Goal: Communication & Community: Answer question/provide support

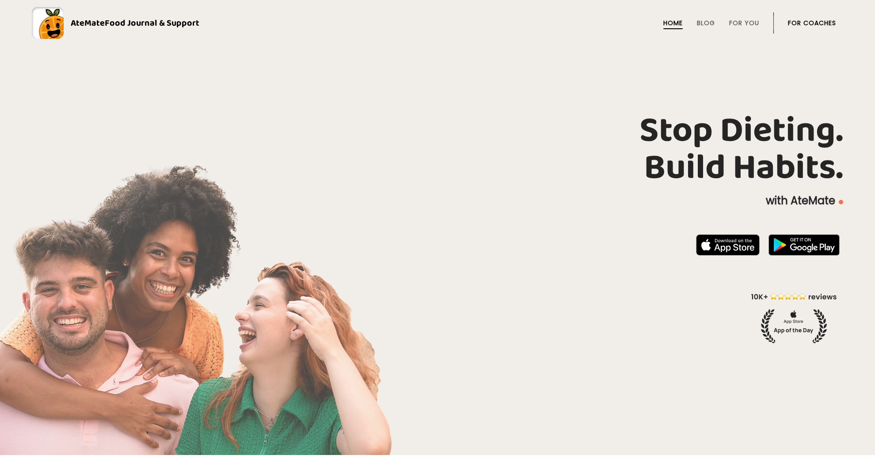
click at [802, 26] on link "For Coaches" at bounding box center [812, 22] width 48 height 7
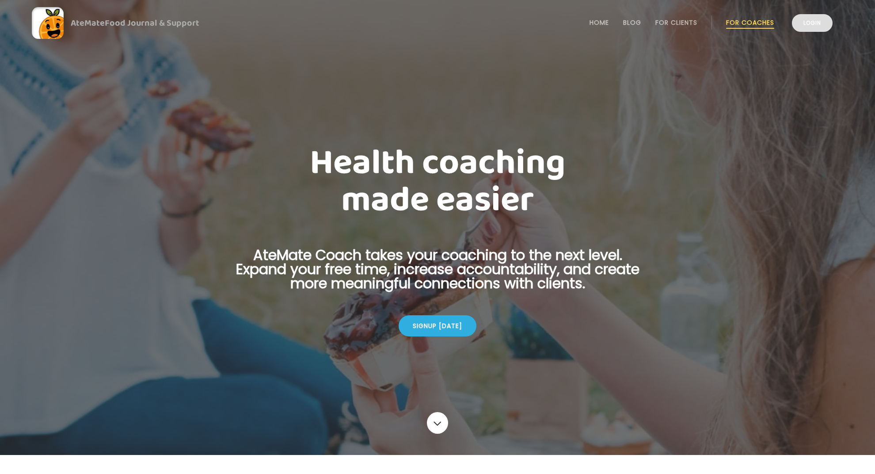
click at [819, 27] on link "Login" at bounding box center [812, 23] width 41 height 18
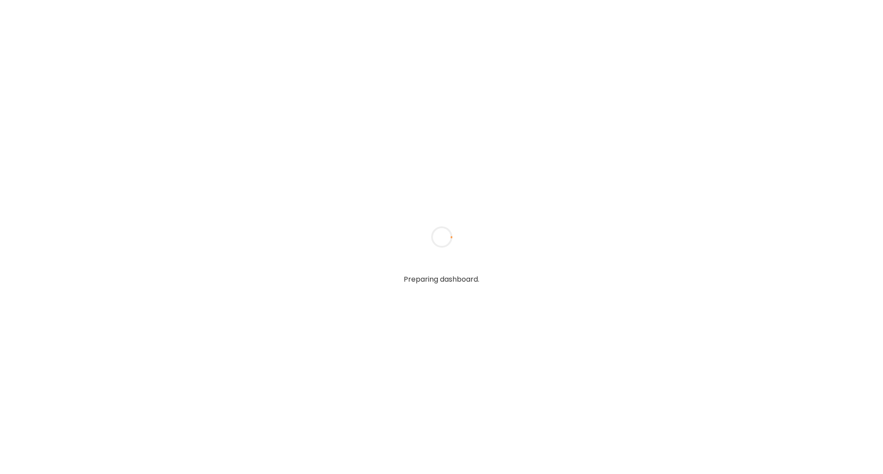
type textarea "**********"
type input "**********"
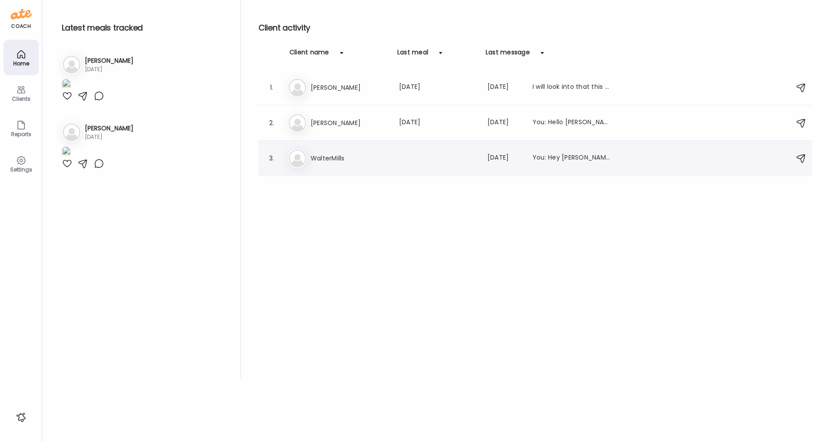
click at [333, 164] on div "Wa WalterMills Last message: [DATE] You: Hey [PERSON_NAME], remember to put you…" at bounding box center [537, 157] width 498 height 19
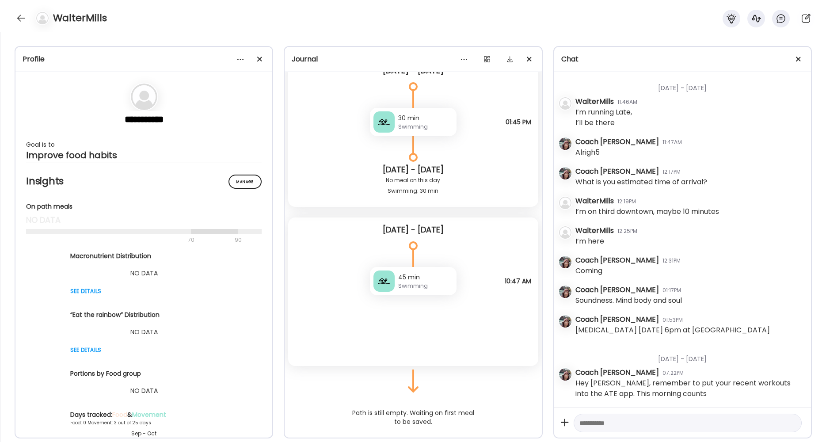
scroll to position [218, 0]
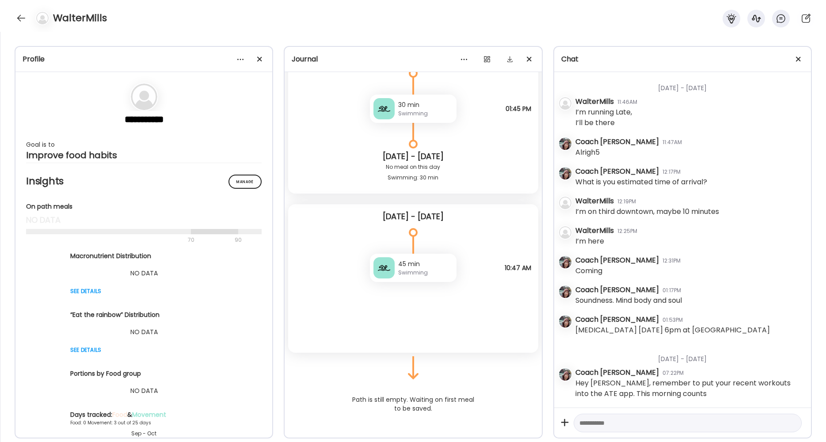
click at [629, 422] on textarea at bounding box center [679, 423] width 201 height 11
click at [15, 21] on div "WalterMills" at bounding box center [413, 16] width 826 height 32
click at [19, 23] on div at bounding box center [21, 18] width 14 height 14
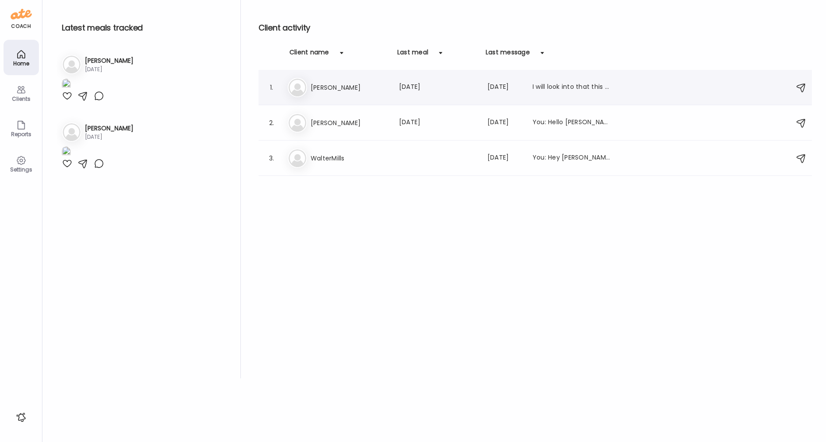
click at [321, 83] on h3 "Nichole Davis" at bounding box center [350, 87] width 78 height 11
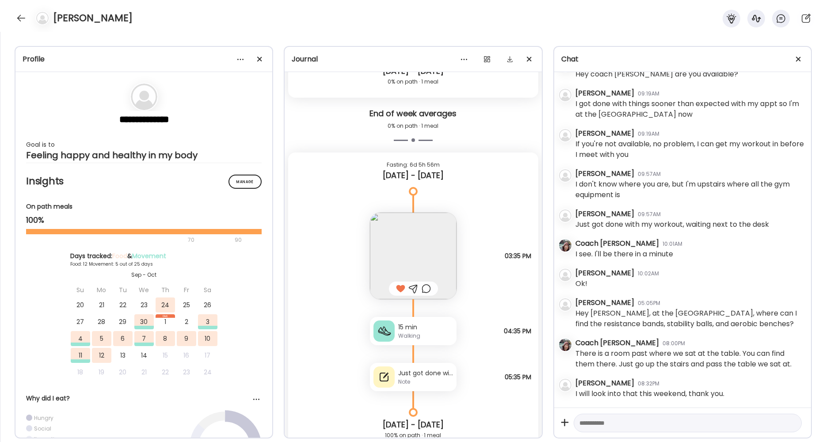
scroll to position [255, 0]
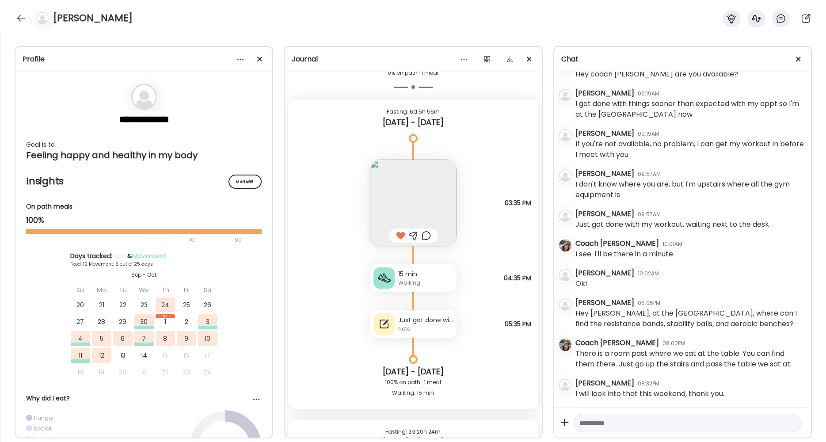
click at [406, 282] on div "Walking" at bounding box center [425, 283] width 55 height 8
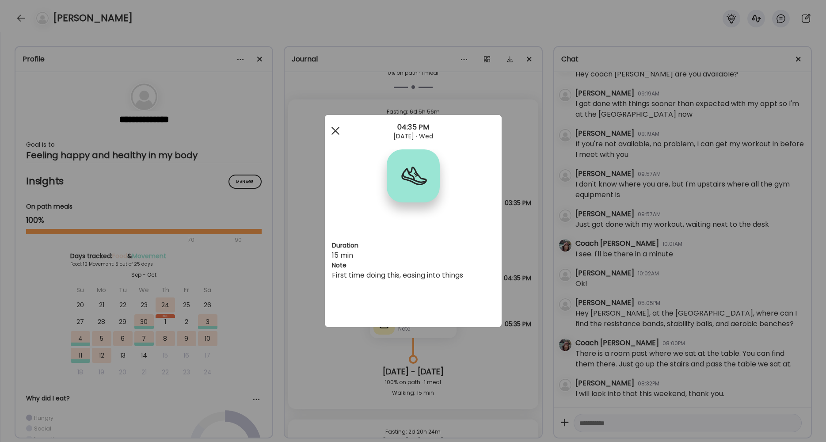
click at [335, 132] on div at bounding box center [336, 131] width 18 height 18
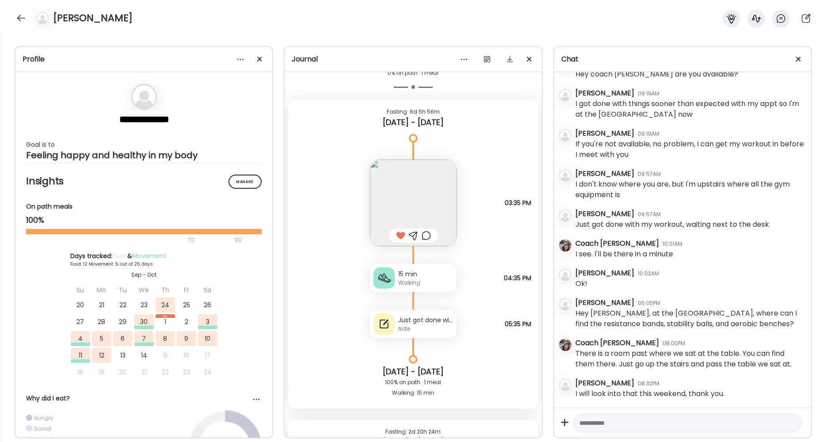
click at [388, 323] on div at bounding box center [383, 323] width 21 height 21
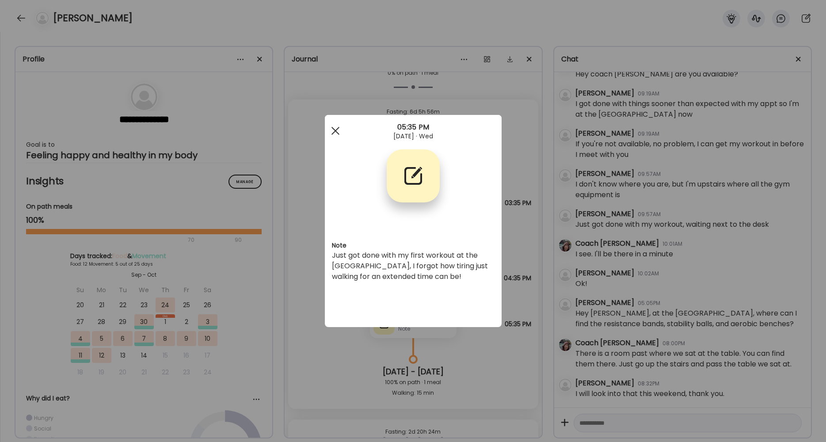
click at [340, 130] on div at bounding box center [336, 131] width 18 height 18
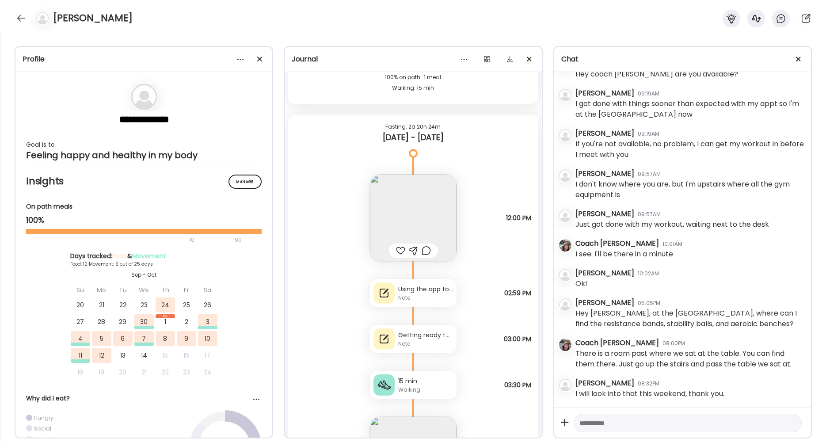
scroll to position [640, 0]
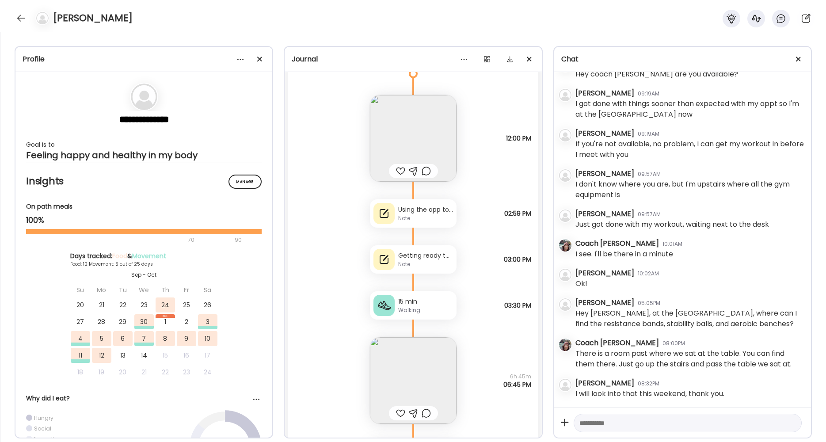
click at [401, 211] on div "Using the app to track my meals is harder than I thought it'd be, I'm not used …" at bounding box center [425, 209] width 55 height 9
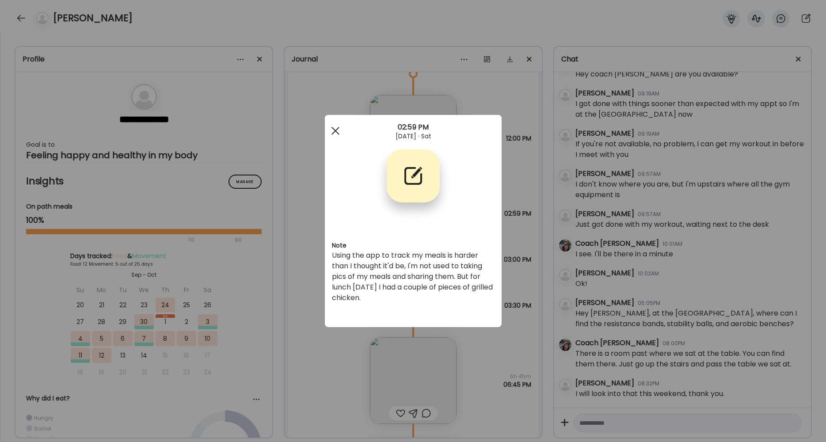
click at [335, 134] on div at bounding box center [336, 131] width 18 height 18
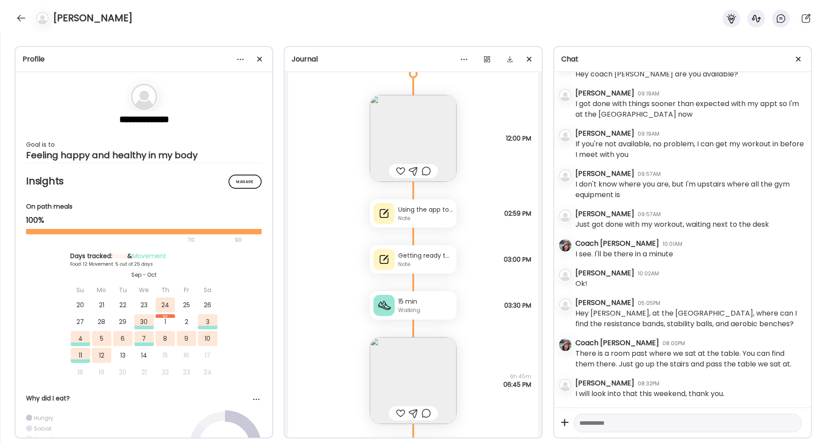
click at [422, 269] on div "Getting ready to go to my 2nd workout and trying to think of what to have for d…" at bounding box center [413, 259] width 87 height 28
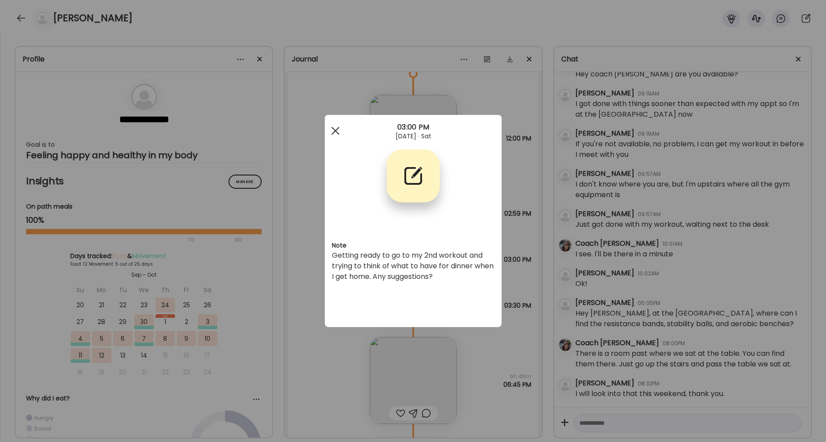
click at [334, 128] on div at bounding box center [336, 131] width 18 height 18
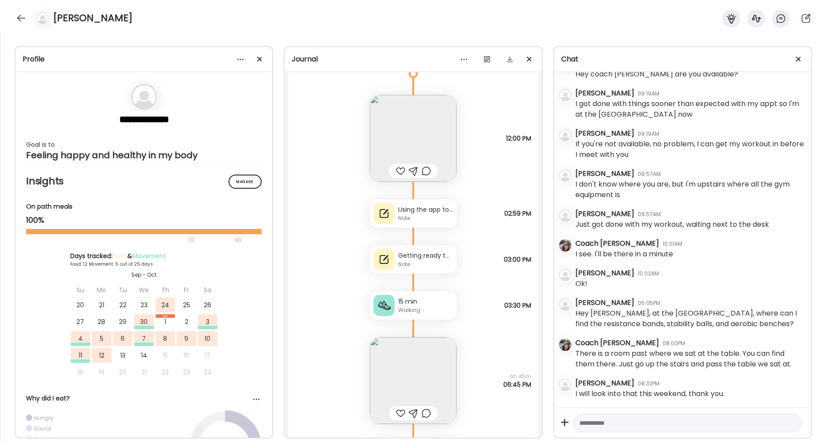
click at [429, 303] on div "15 min" at bounding box center [425, 301] width 55 height 9
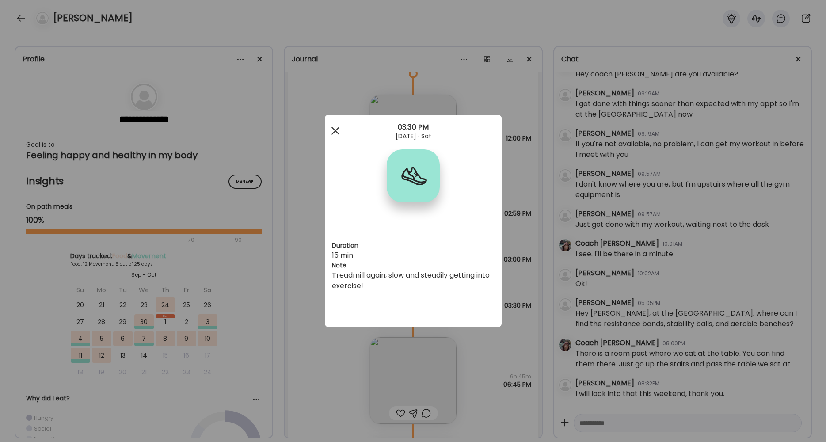
click at [339, 128] on span at bounding box center [335, 131] width 8 height 8
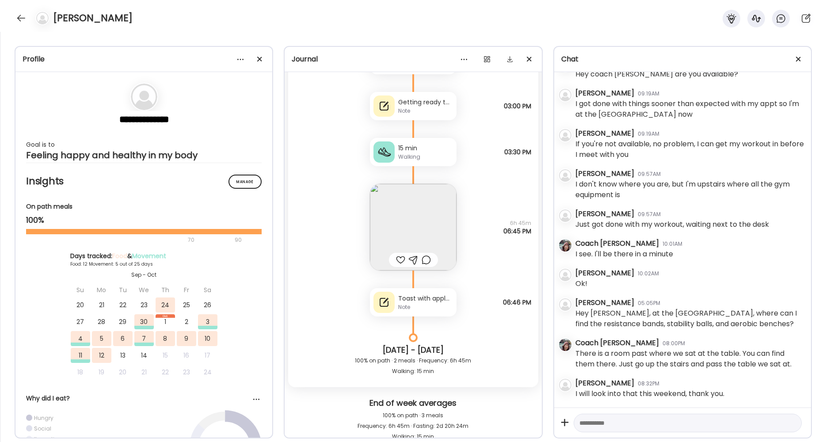
scroll to position [799, 0]
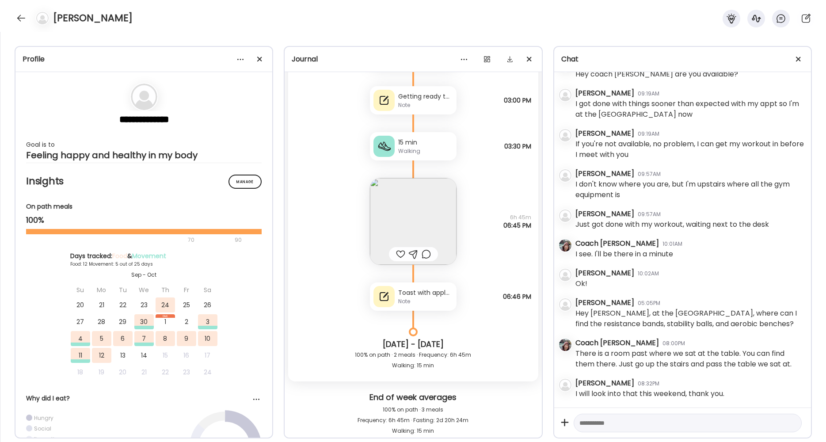
click at [432, 289] on div "Toast with apple butter is my go to snack when I'm feeling a lil hungry" at bounding box center [425, 292] width 55 height 9
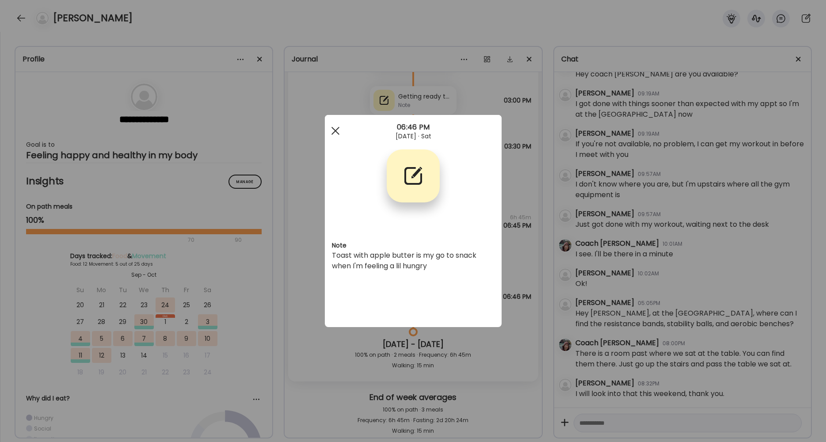
click at [332, 133] on div at bounding box center [336, 131] width 18 height 18
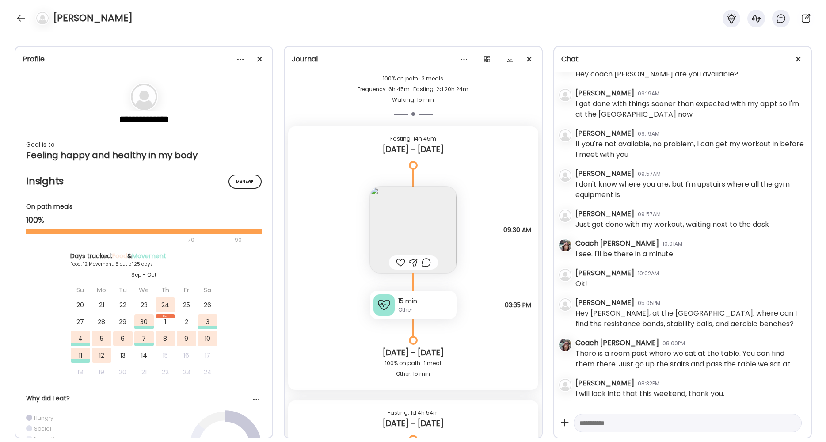
scroll to position [1130, 0]
click at [407, 305] on div "Other" at bounding box center [425, 309] width 55 height 8
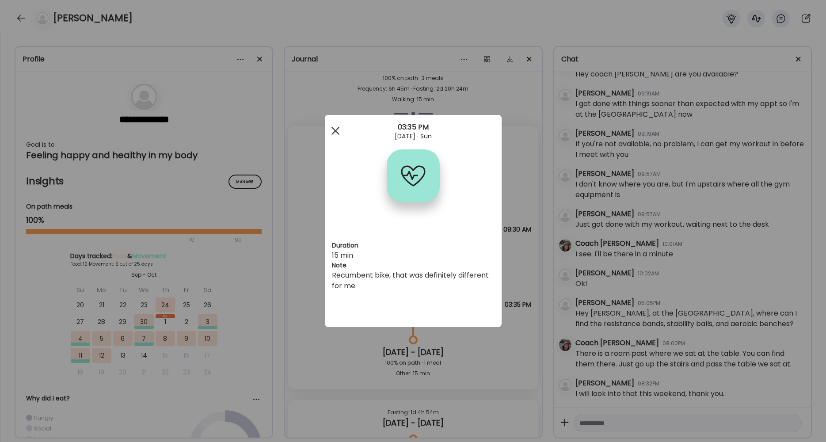
click at [335, 131] on div at bounding box center [336, 131] width 18 height 18
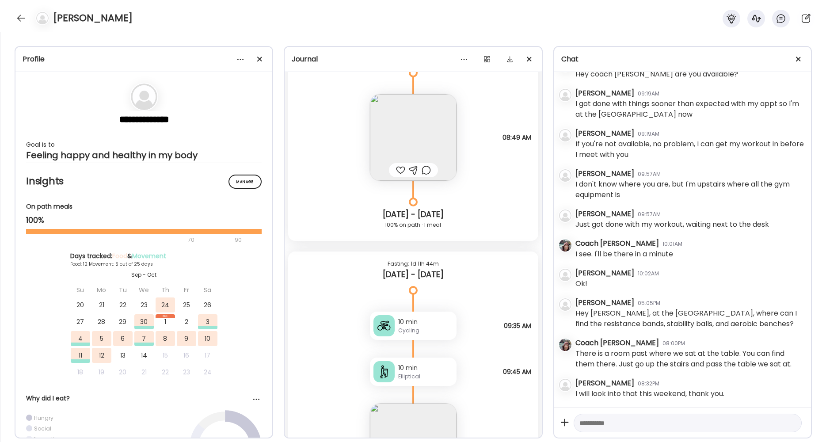
scroll to position [1780, 0]
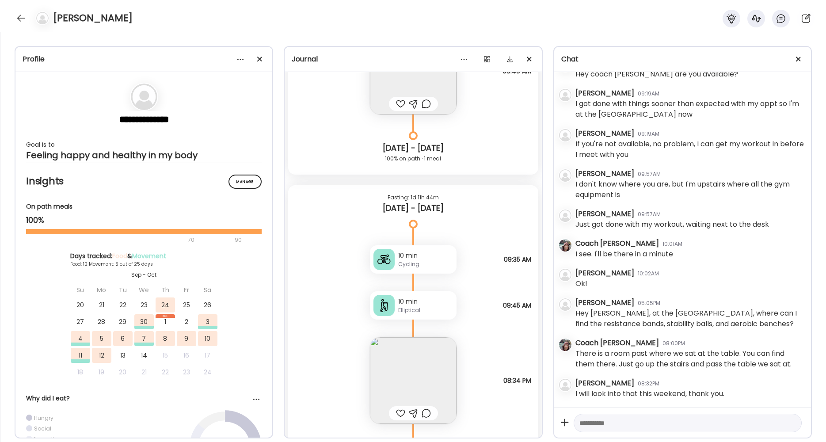
click at [424, 265] on div "Cycling" at bounding box center [425, 264] width 55 height 8
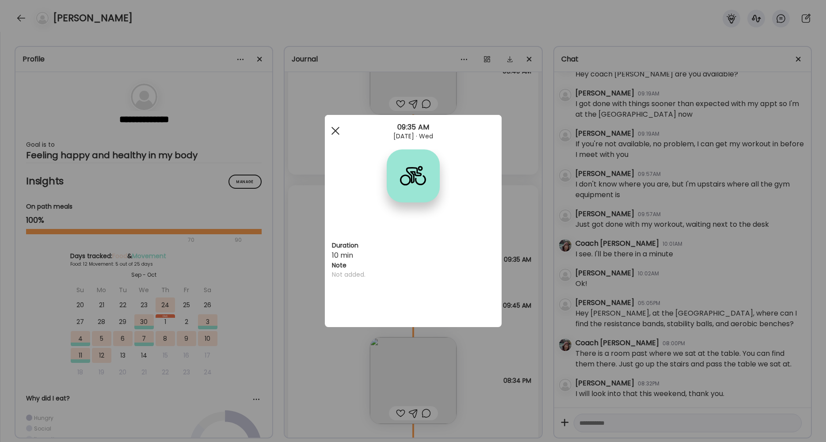
click at [335, 129] on div at bounding box center [336, 131] width 18 height 18
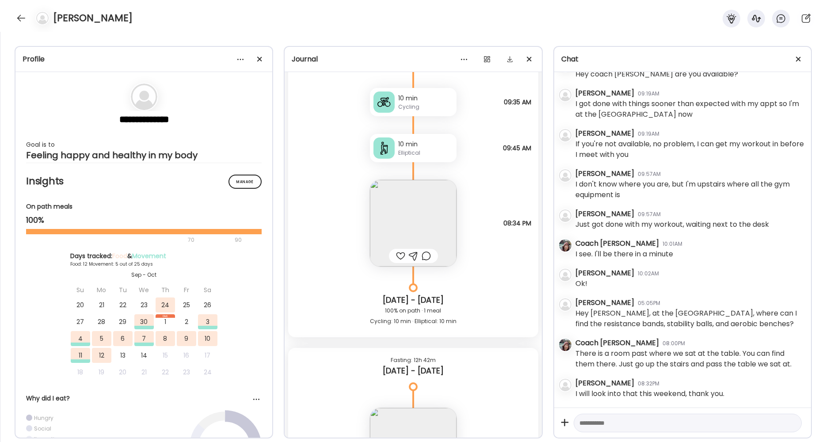
scroll to position [1939, 0]
click at [414, 228] on img at bounding box center [413, 221] width 87 height 87
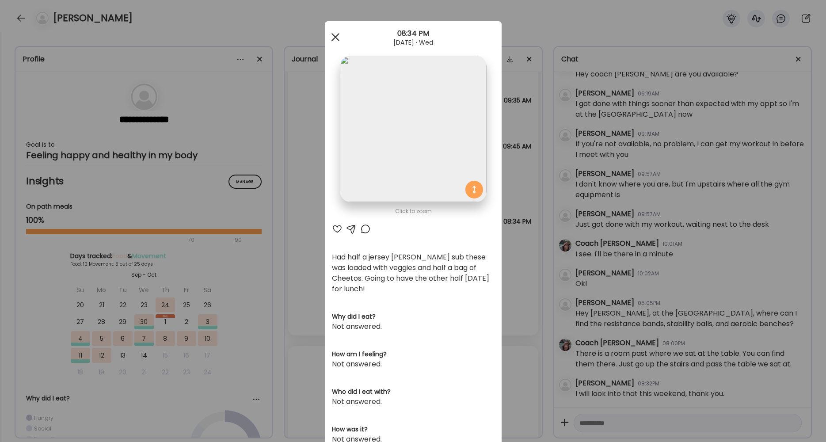
click at [331, 37] on span at bounding box center [335, 37] width 8 height 8
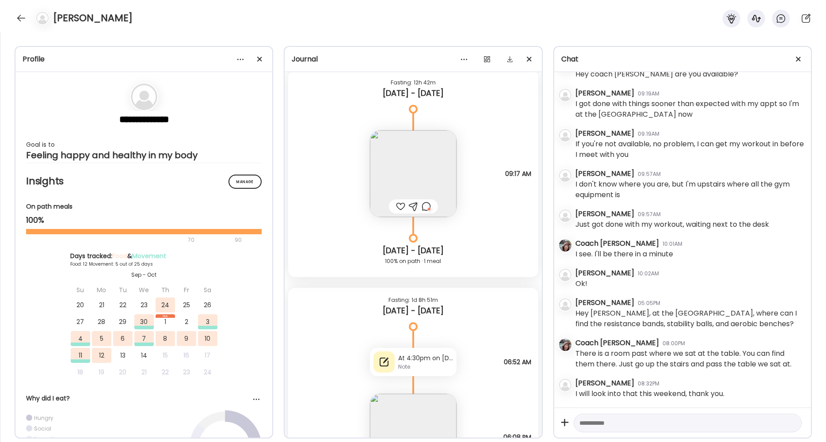
scroll to position [2218, 0]
click at [448, 177] on img at bounding box center [413, 171] width 87 height 87
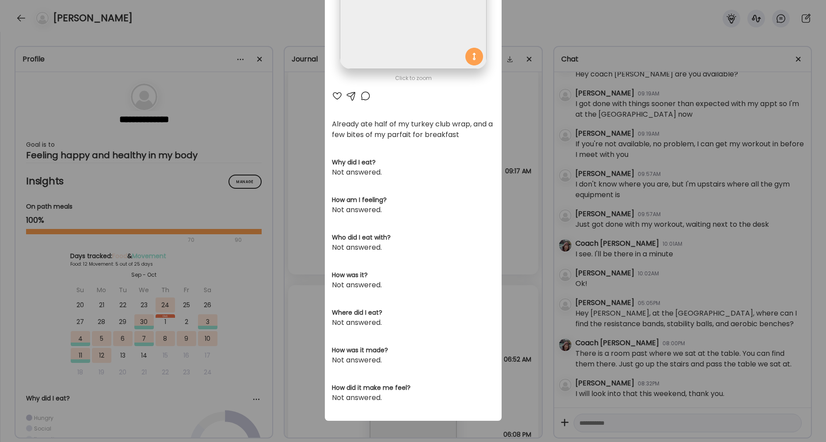
scroll to position [0, 0]
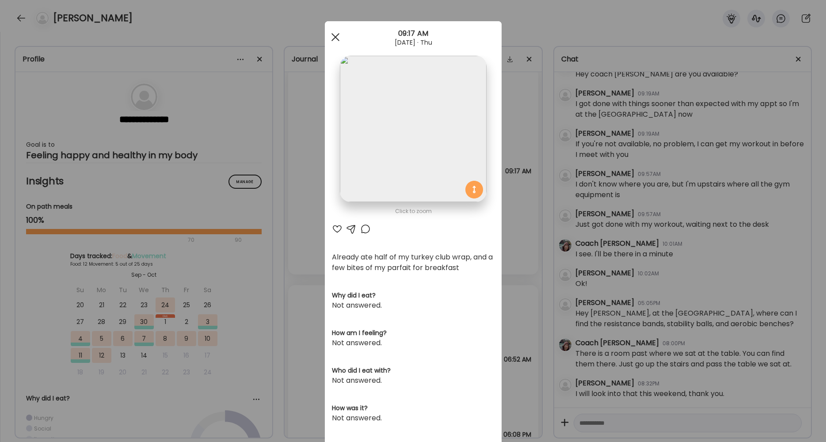
click at [334, 33] on div at bounding box center [336, 37] width 18 height 18
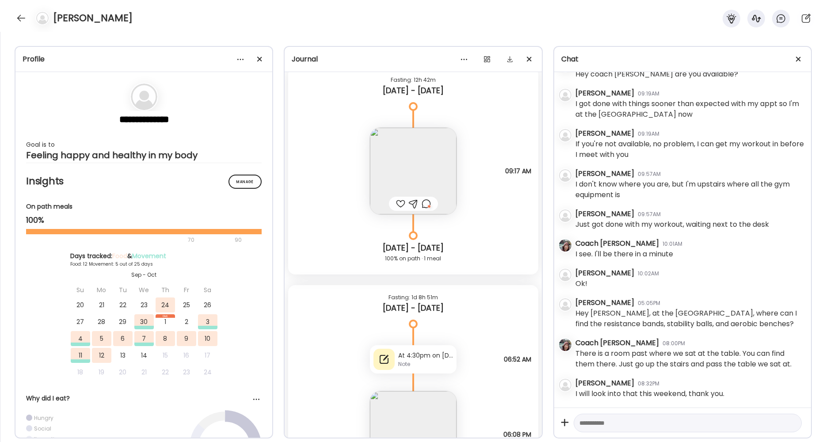
click at [422, 204] on div at bounding box center [426, 203] width 9 height 11
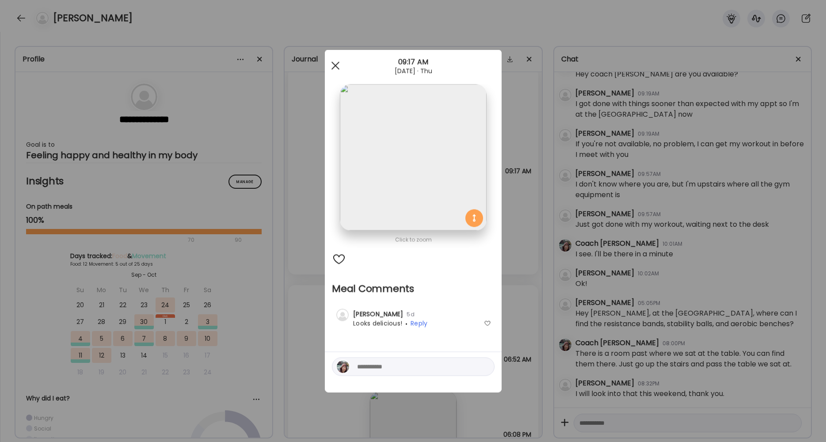
click at [335, 68] on div at bounding box center [336, 66] width 18 height 18
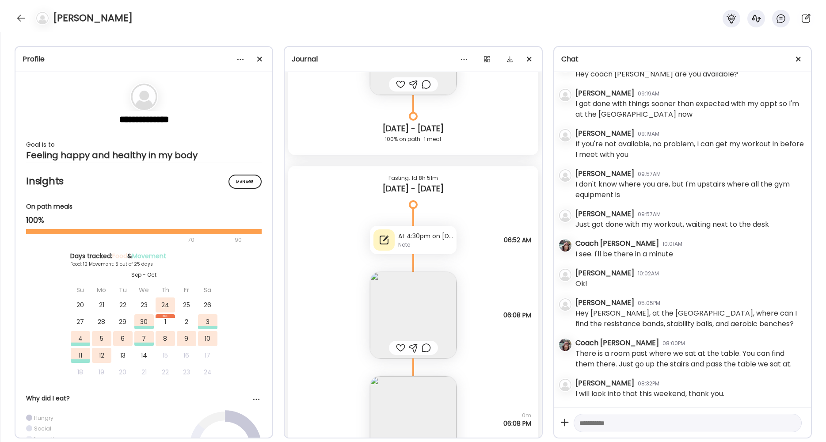
scroll to position [2403, 0]
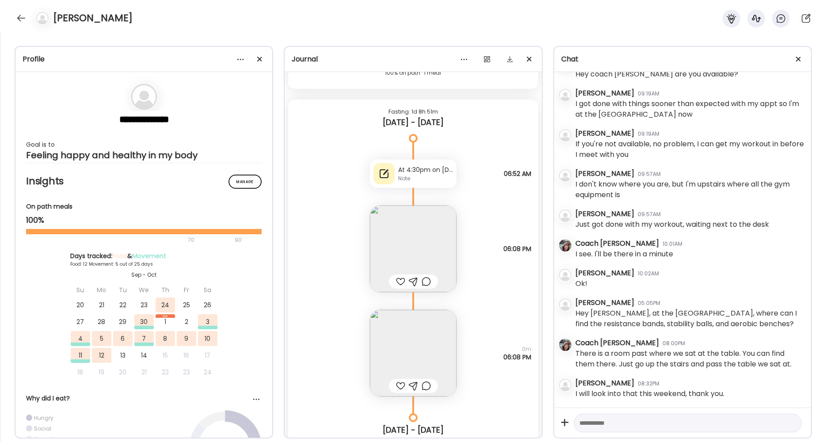
click at [410, 175] on div "Note" at bounding box center [425, 179] width 55 height 8
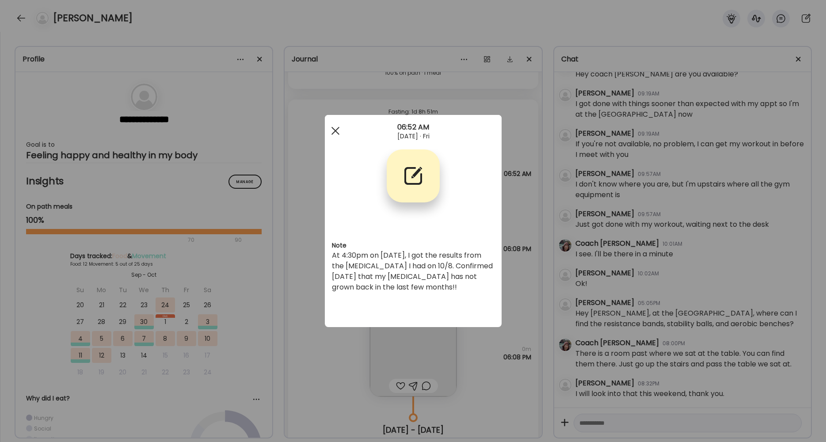
click at [337, 133] on span at bounding box center [335, 131] width 8 height 8
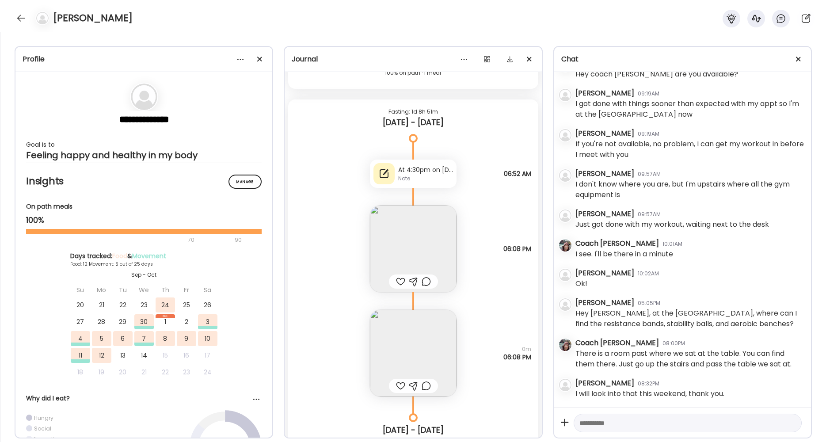
click at [662, 424] on textarea at bounding box center [679, 423] width 201 height 11
type textarea "**********"
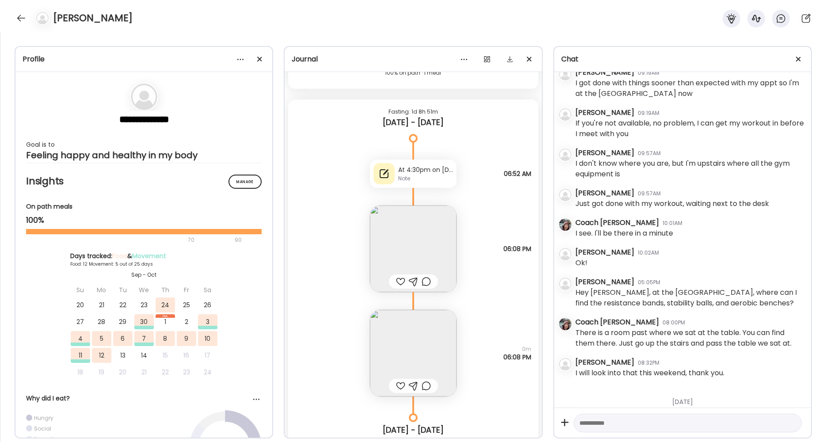
scroll to position [859, 0]
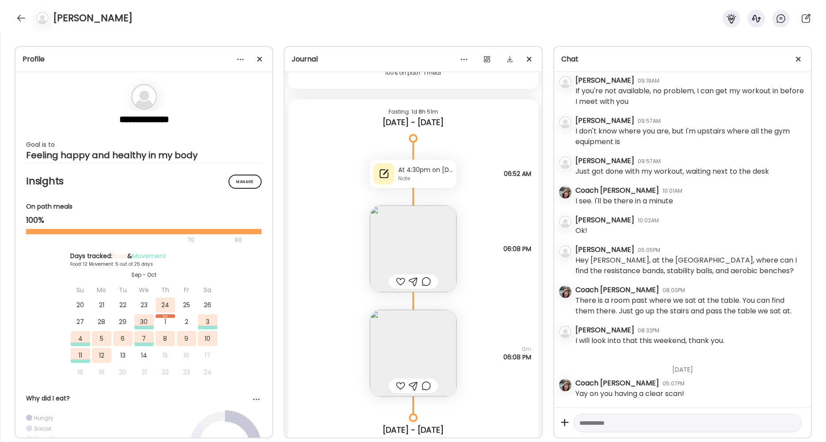
click at [407, 179] on div "Note" at bounding box center [425, 179] width 55 height 8
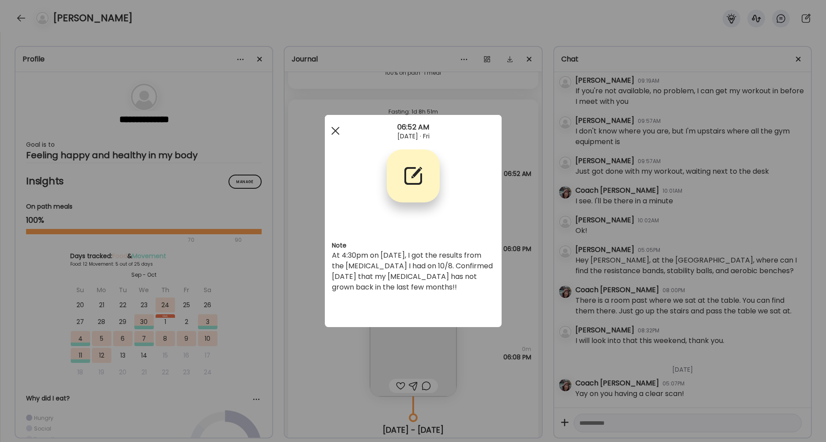
click at [335, 130] on span at bounding box center [335, 131] width 8 height 8
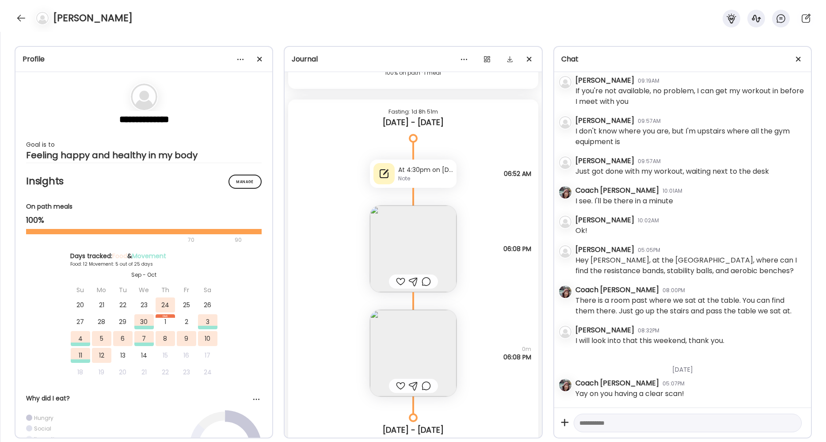
click at [414, 225] on img at bounding box center [413, 248] width 87 height 87
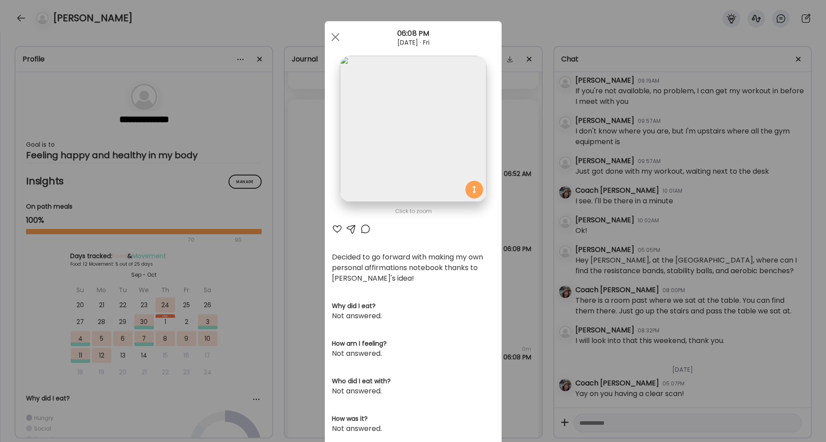
click at [333, 227] on div at bounding box center [337, 229] width 11 height 11
click at [333, 41] on div at bounding box center [336, 37] width 18 height 18
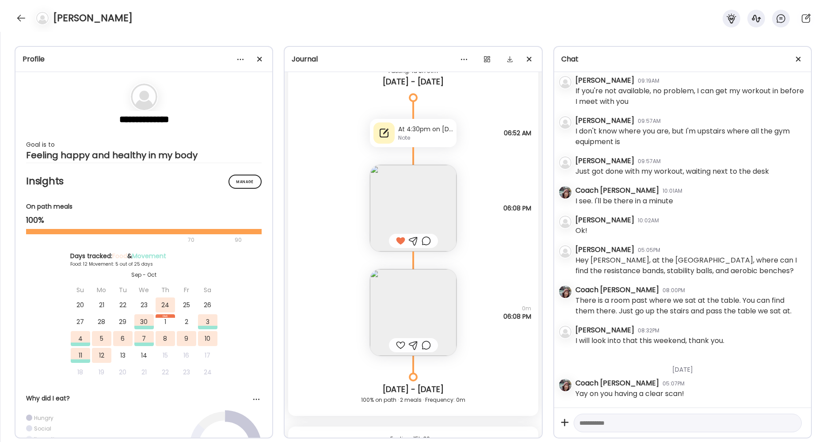
scroll to position [2469, 0]
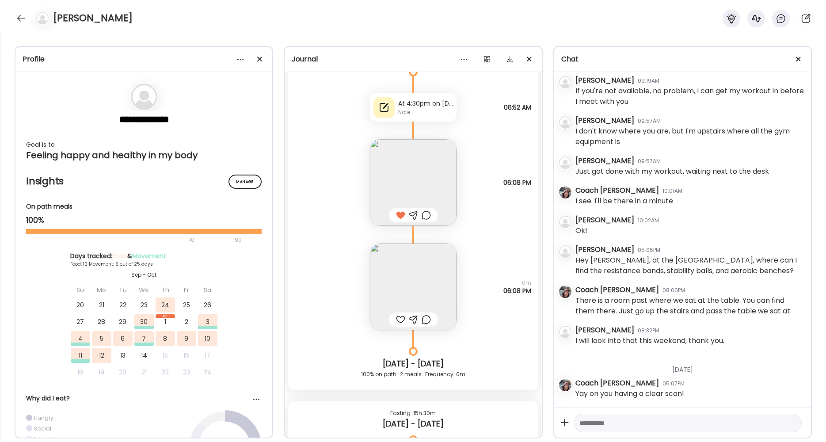
click at [392, 298] on img at bounding box center [413, 287] width 87 height 87
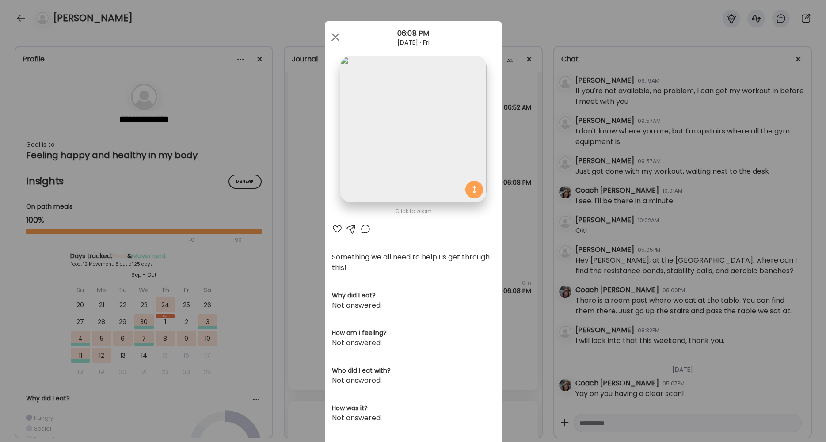
click at [335, 228] on div at bounding box center [337, 229] width 11 height 11
click at [332, 34] on div at bounding box center [336, 37] width 18 height 18
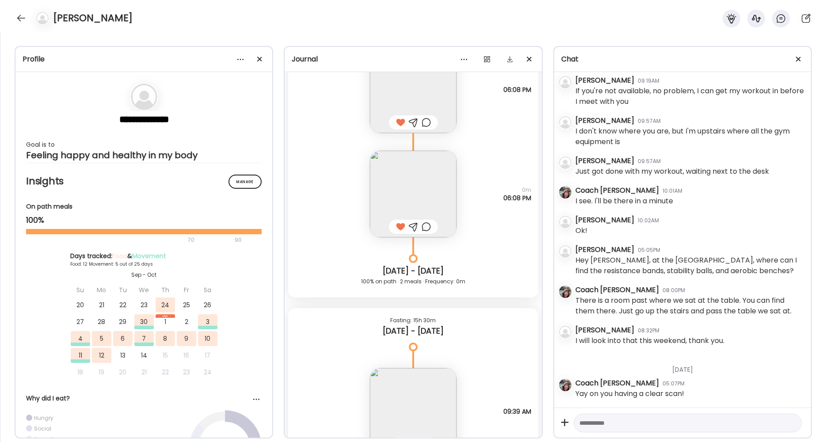
scroll to position [2655, 0]
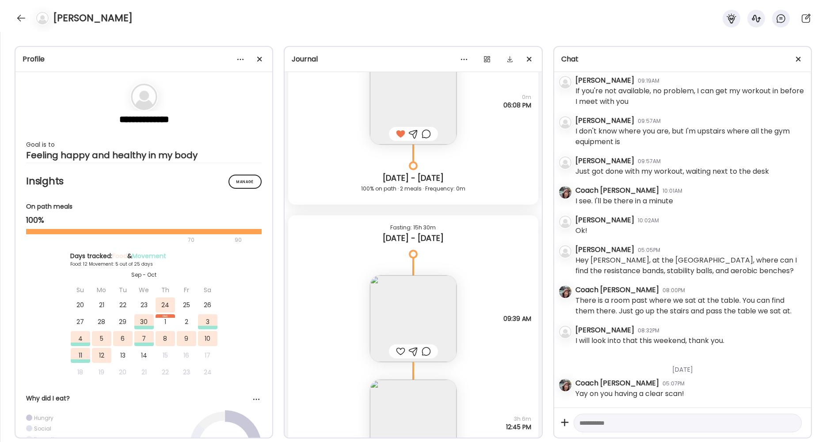
click at [397, 350] on div at bounding box center [400, 351] width 9 height 11
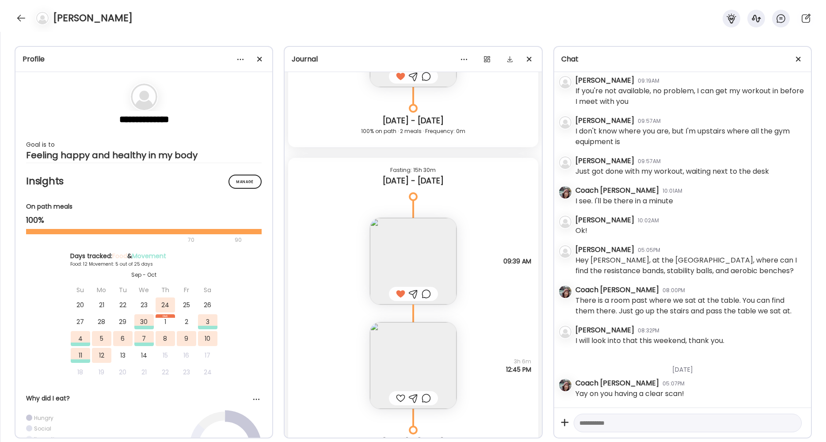
scroll to position [2748, 0]
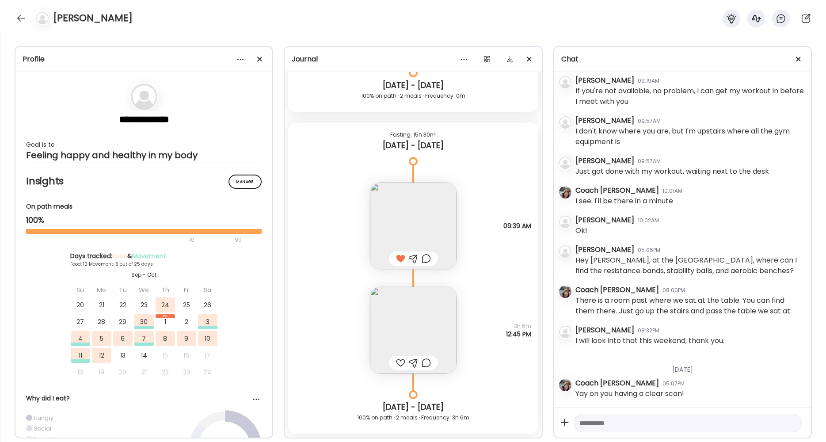
click at [397, 365] on div at bounding box center [400, 363] width 9 height 11
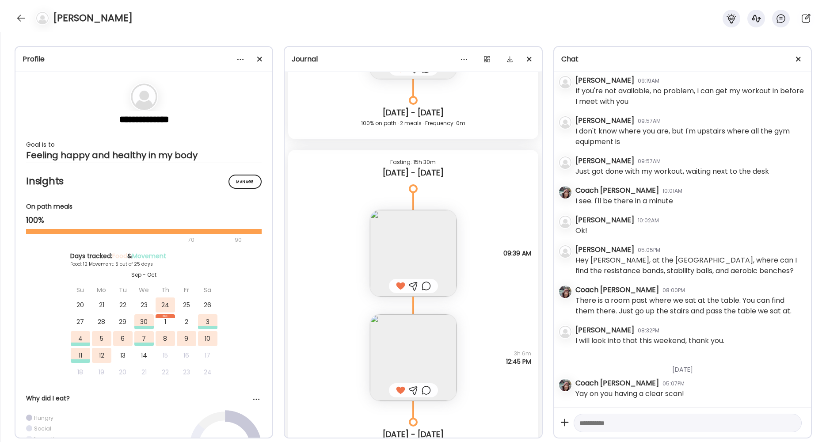
scroll to position [2735, 0]
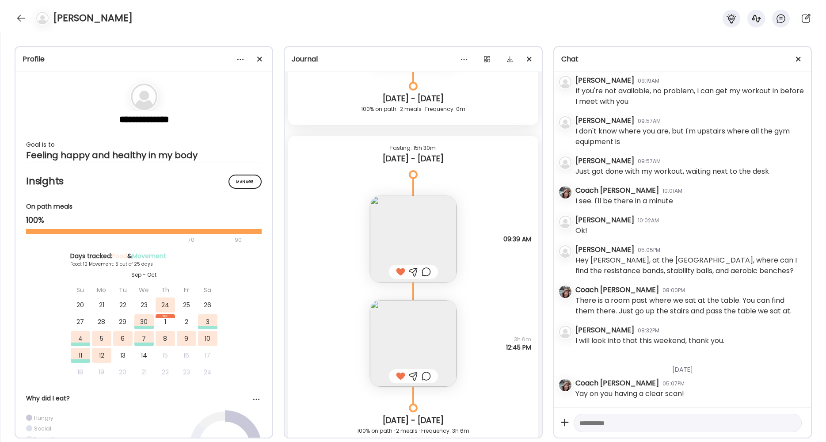
click at [435, 331] on img at bounding box center [413, 343] width 87 height 87
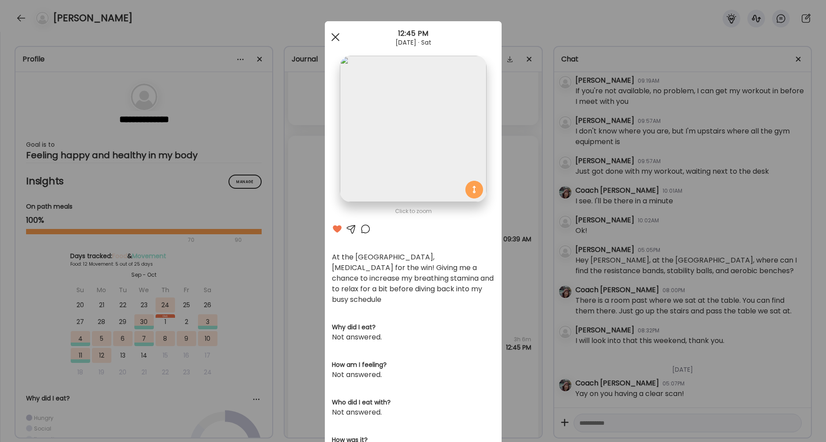
click at [332, 39] on div at bounding box center [336, 37] width 18 height 18
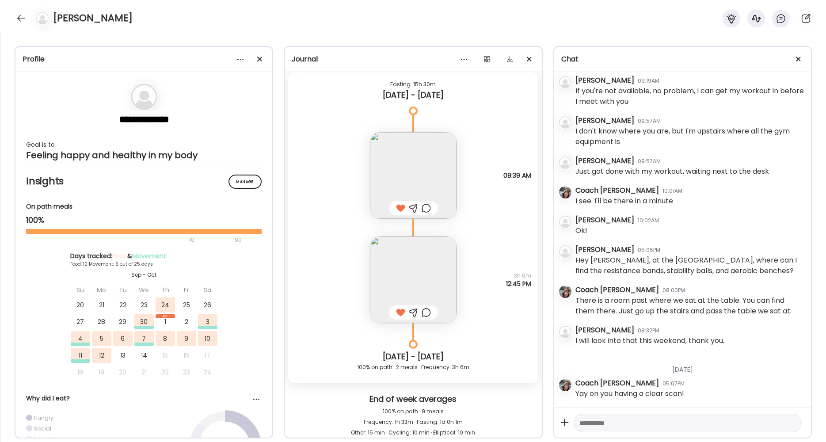
scroll to position [2841, 0]
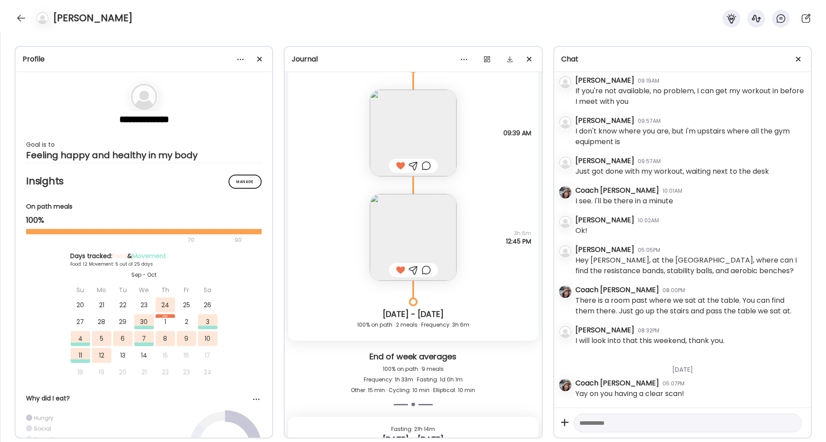
click at [414, 251] on img at bounding box center [413, 237] width 87 height 87
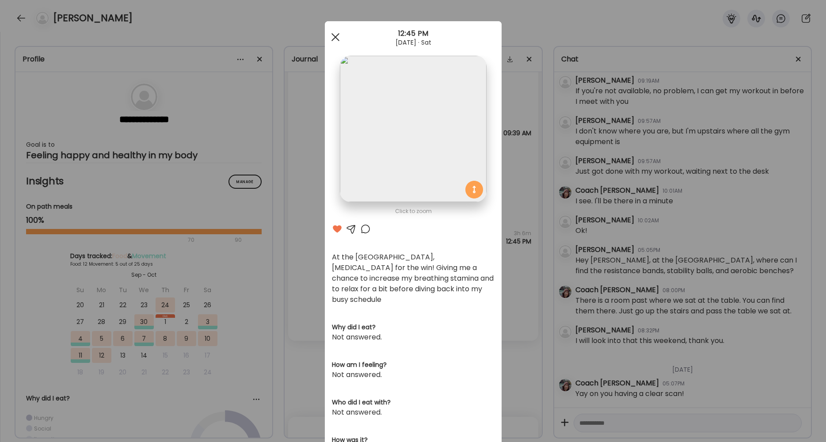
click at [335, 34] on span at bounding box center [335, 37] width 8 height 8
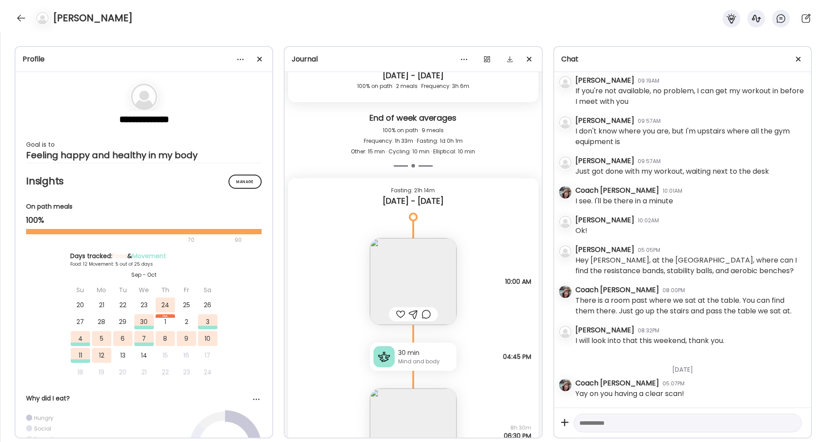
scroll to position [3119, 0]
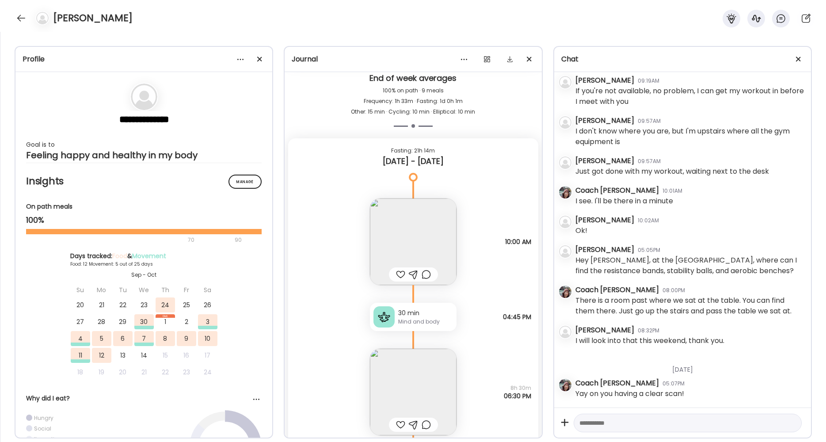
click at [432, 234] on img at bounding box center [413, 241] width 87 height 87
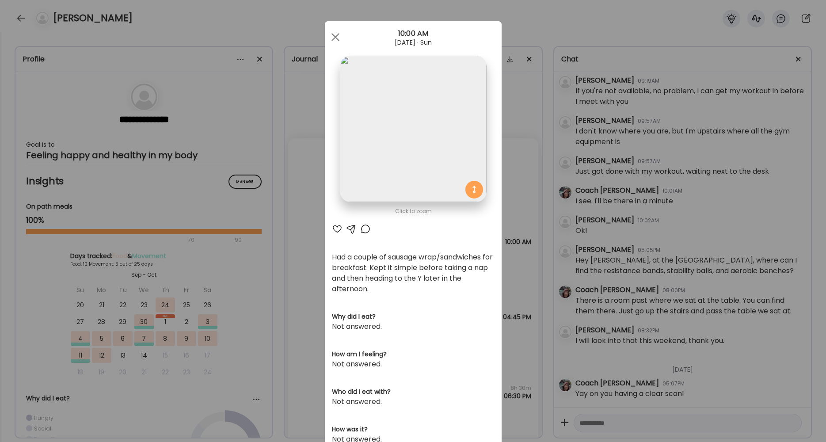
click at [335, 230] on div at bounding box center [337, 229] width 11 height 11
click at [332, 38] on div at bounding box center [336, 37] width 18 height 18
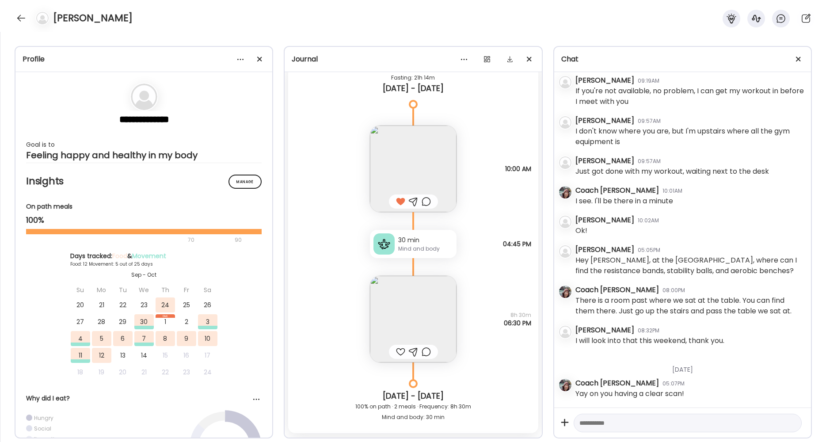
scroll to position [3199, 0]
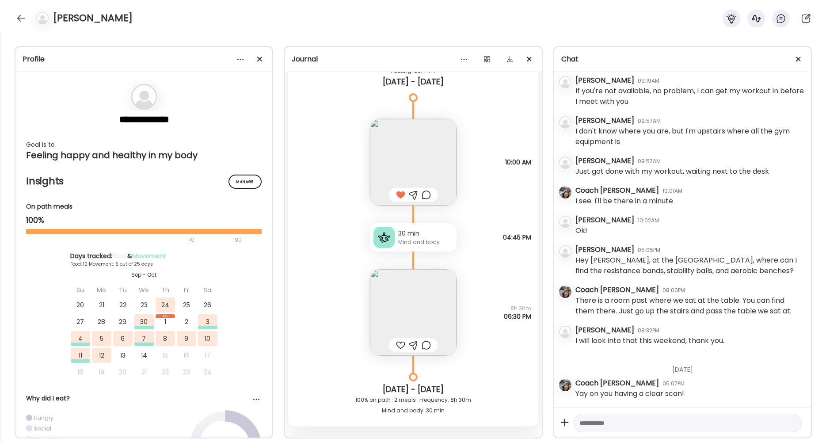
click at [408, 232] on div "30 min" at bounding box center [425, 233] width 55 height 9
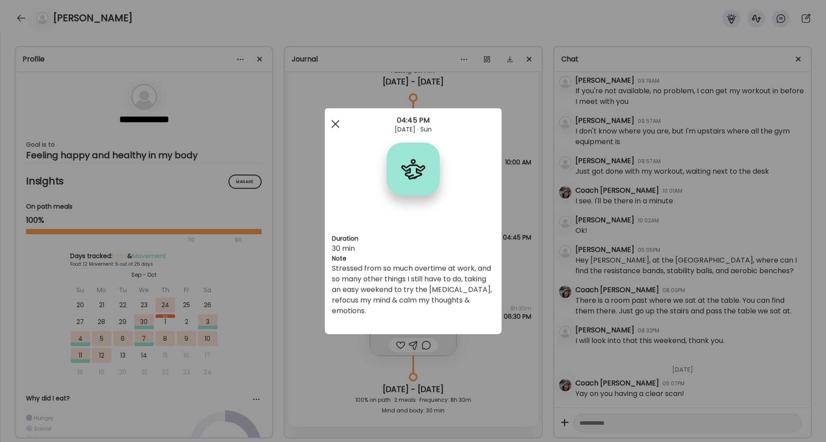
click at [336, 122] on div at bounding box center [336, 124] width 18 height 18
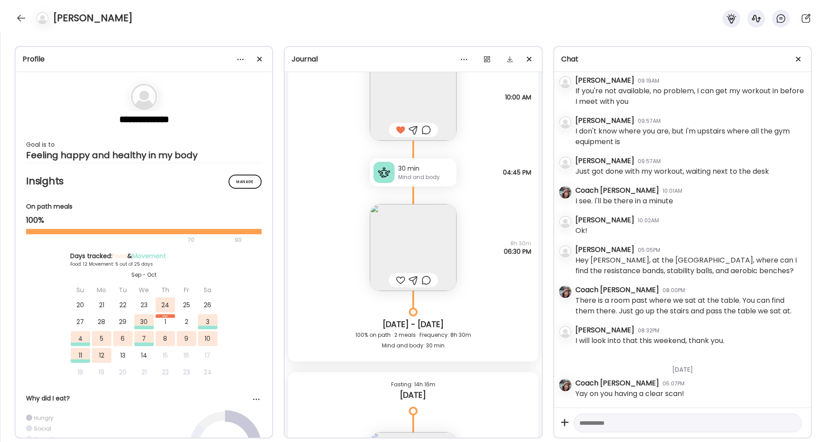
scroll to position [3265, 0]
click at [396, 278] on div at bounding box center [400, 279] width 9 height 11
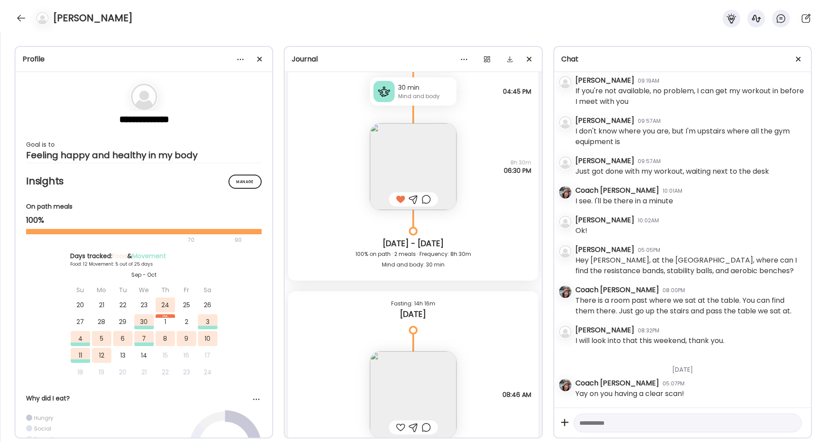
scroll to position [3419, 0]
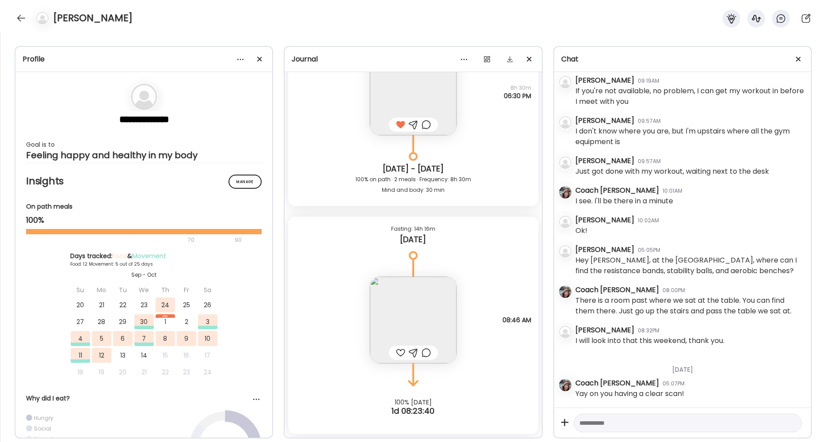
click at [396, 354] on div at bounding box center [400, 352] width 9 height 11
click at [650, 426] on textarea at bounding box center [679, 423] width 201 height 11
type textarea "**********"
click at [787, 419] on div at bounding box center [791, 423] width 12 height 12
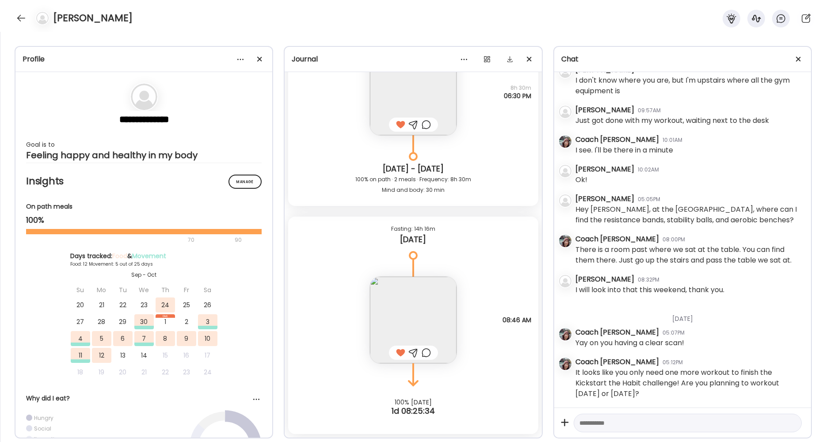
scroll to position [910, 0]
click at [20, 19] on div at bounding box center [21, 18] width 14 height 14
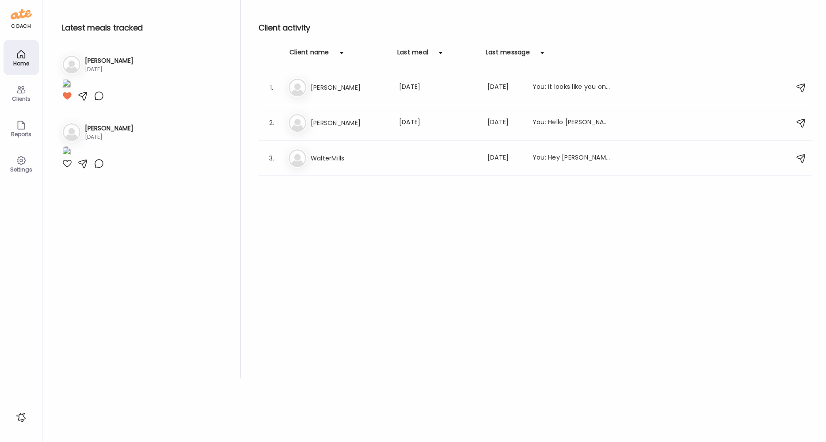
click at [381, 223] on div "Client activity Client name Last meal Last message 1. Ni Nichole Davis Last mea…" at bounding box center [535, 189] width 553 height 378
